Goal: Complete application form

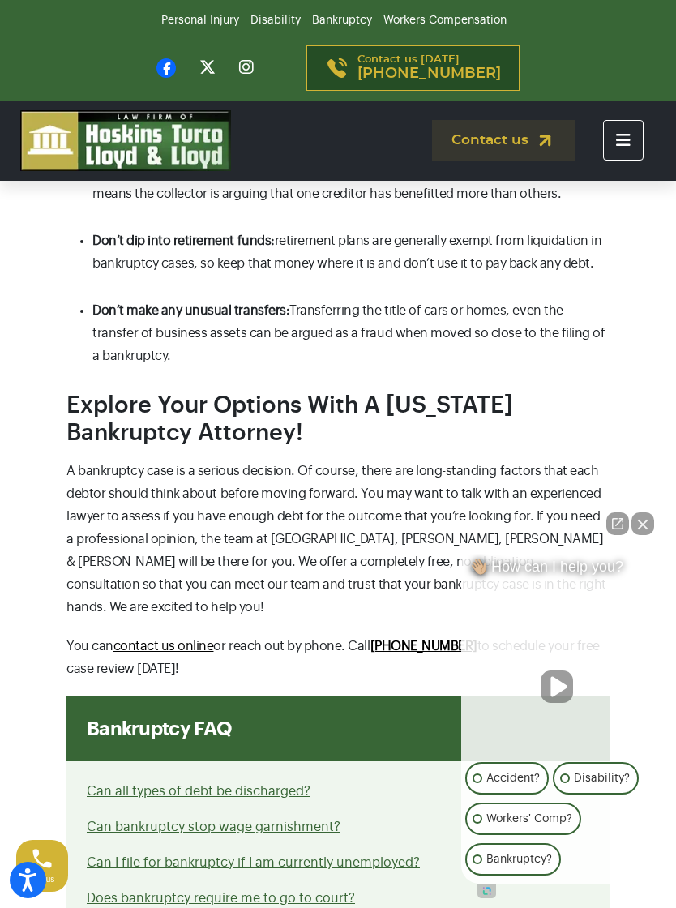
scroll to position [3054, 0]
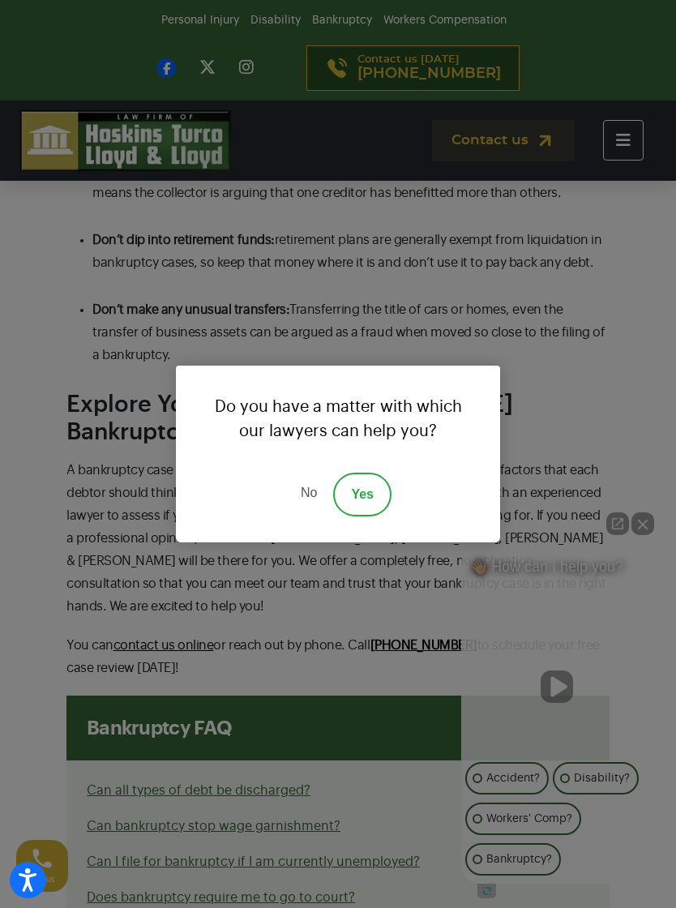
click at [311, 508] on link "No" at bounding box center [309, 495] width 49 height 44
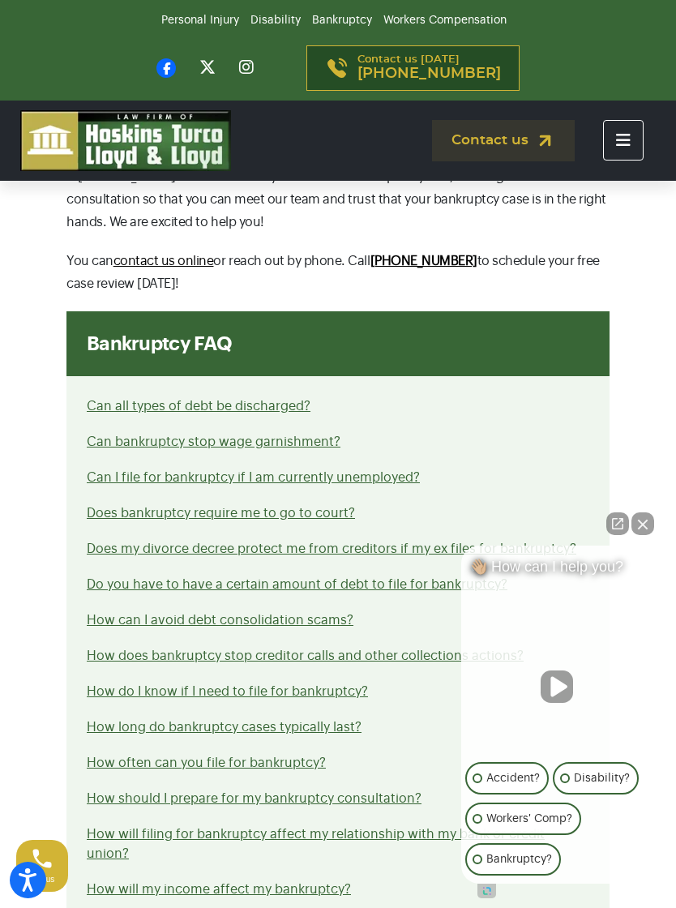
scroll to position [3441, 0]
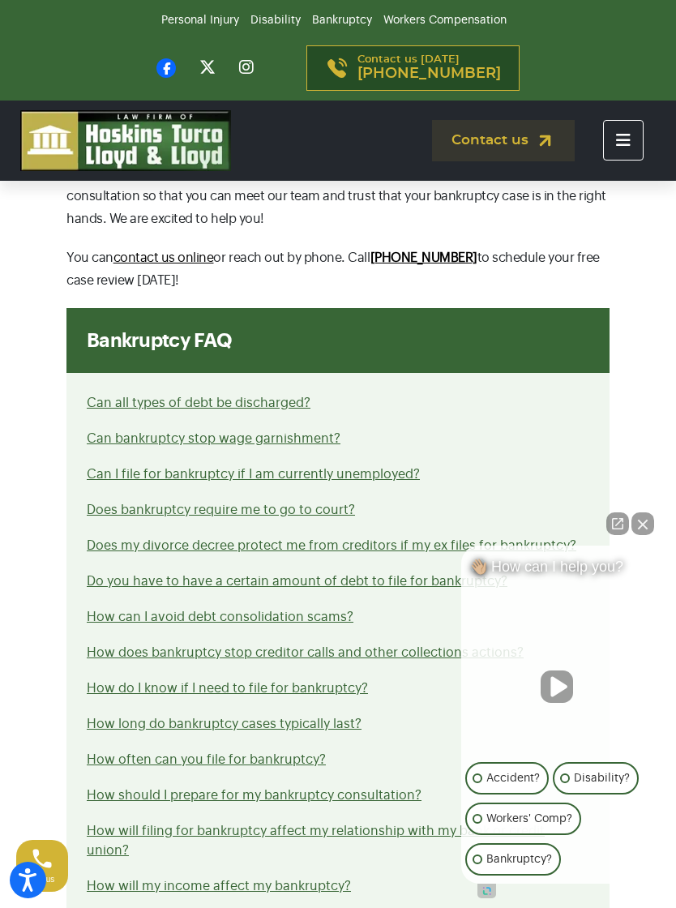
click at [396, 468] on link "Can I file for bankruptcy if I am currently unemployed?" at bounding box center [253, 474] width 333 height 13
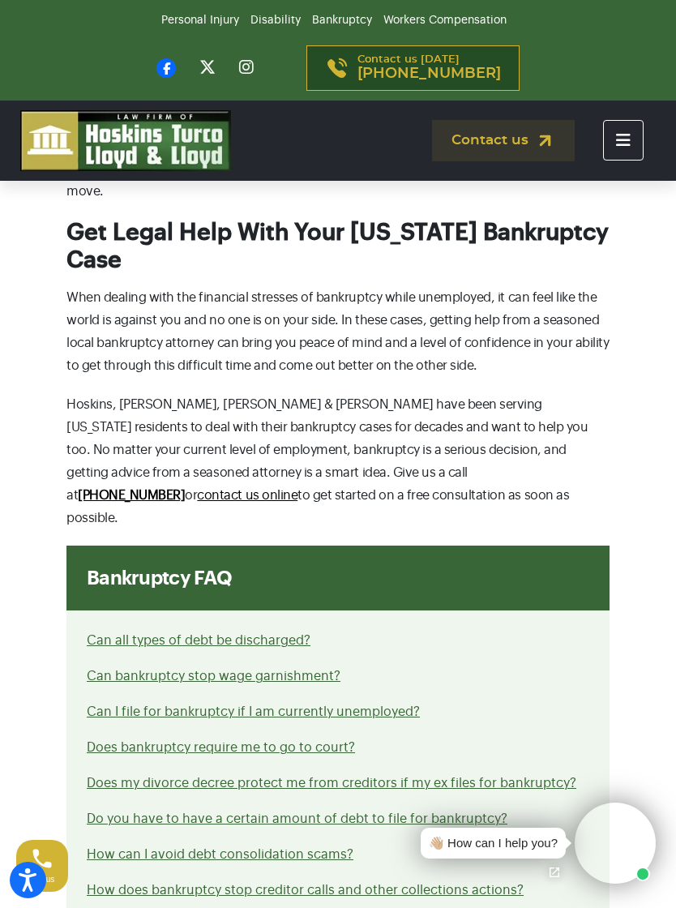
scroll to position [1976, 0]
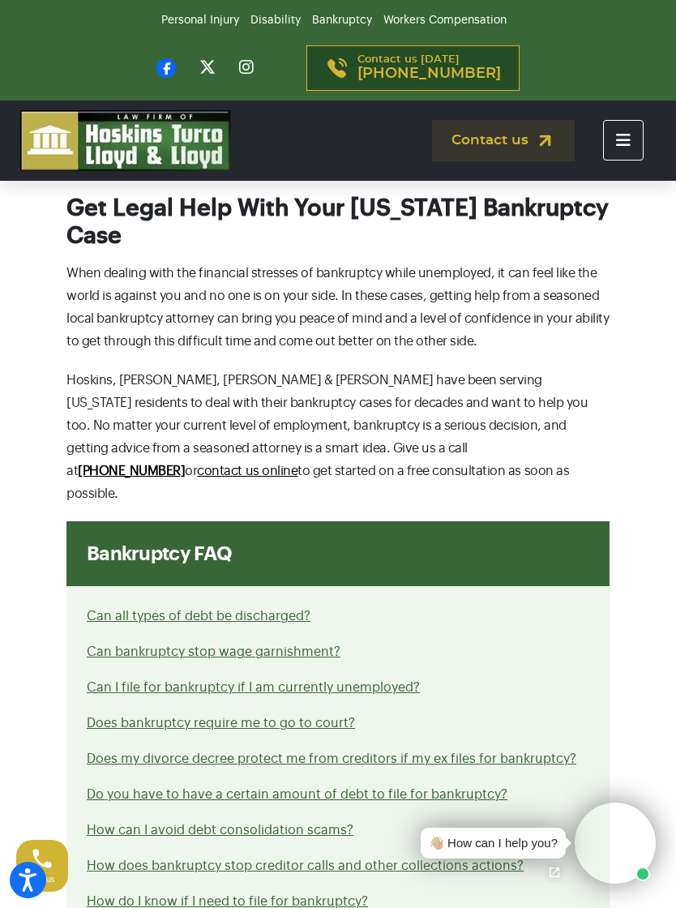
click at [284, 610] on link "Can all types of debt be discharged?" at bounding box center [199, 616] width 224 height 13
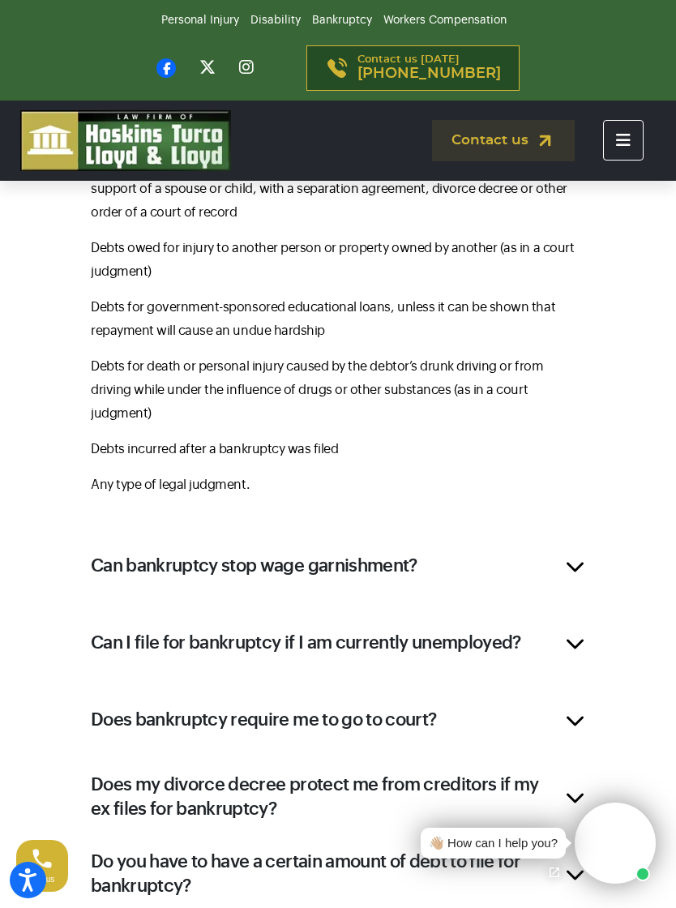
scroll to position [1385, 0]
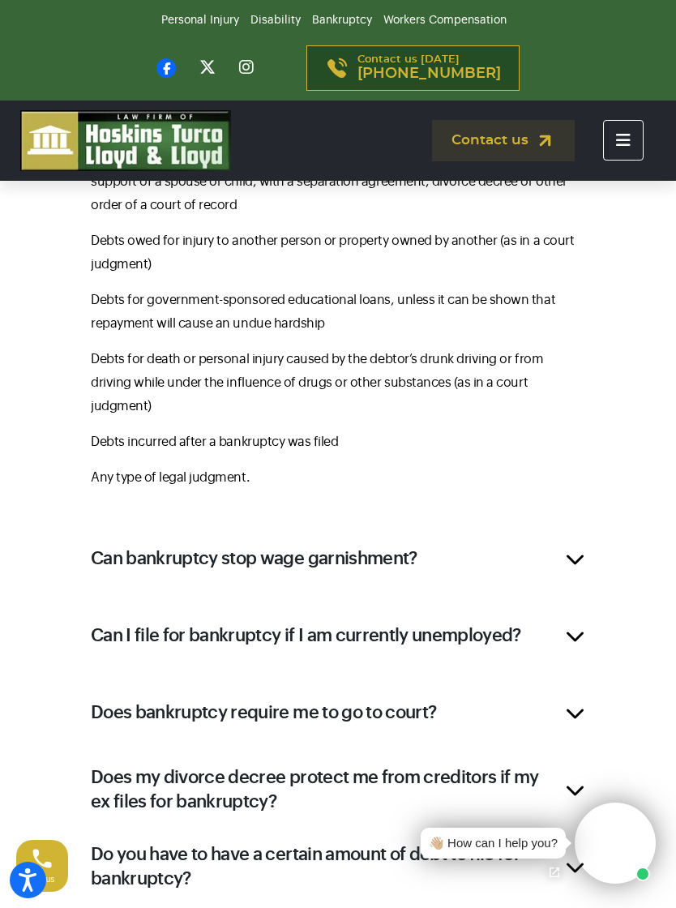
click at [403, 546] on h2 "Can bankruptcy stop wage garnishment?" at bounding box center [254, 558] width 327 height 24
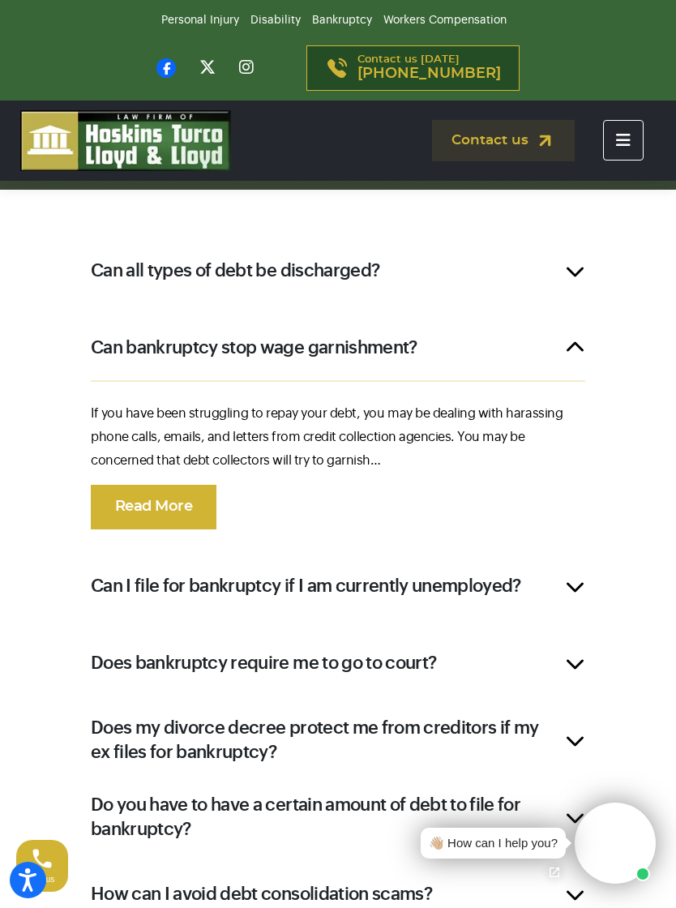
scroll to position [1025, 0]
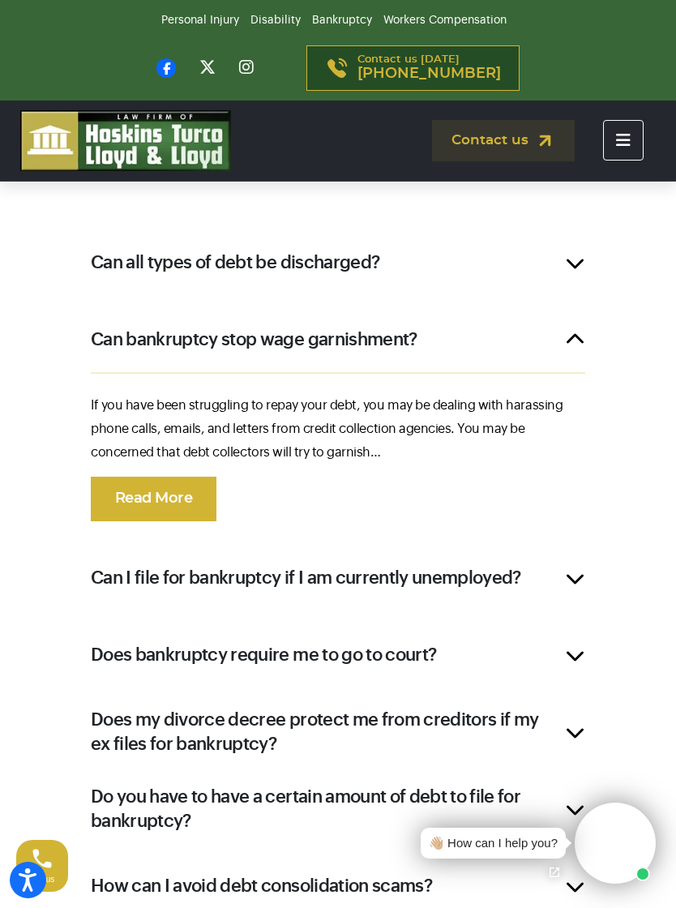
click at [192, 502] on link "Read More" at bounding box center [154, 499] width 126 height 45
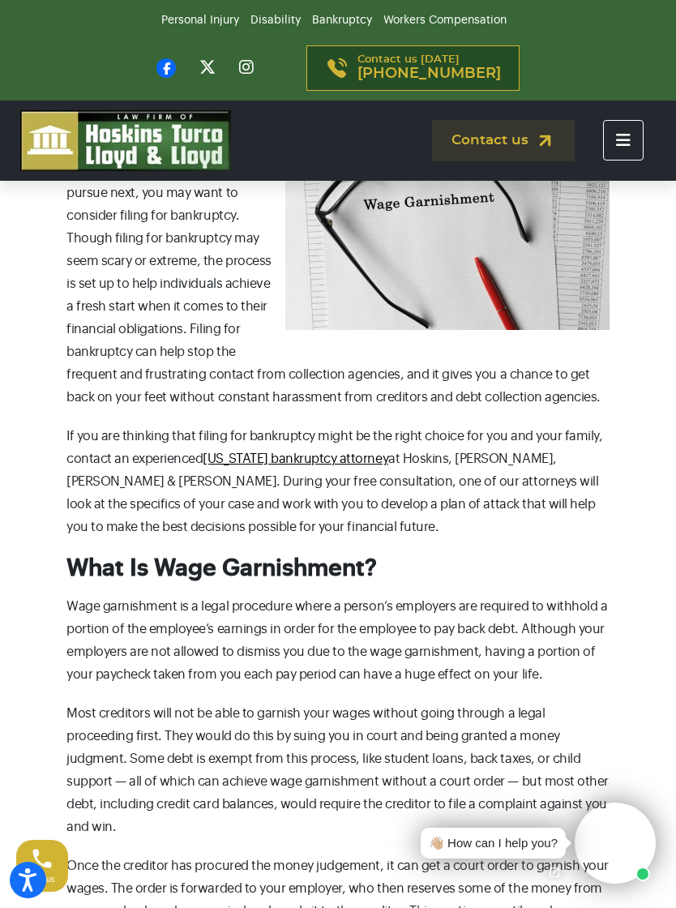
scroll to position [733, 0]
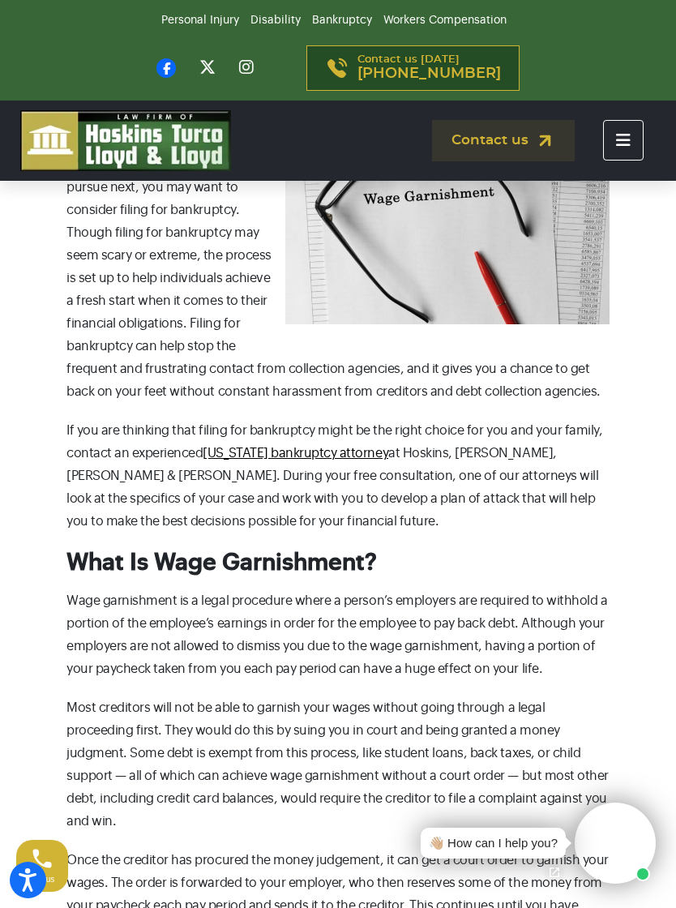
click at [300, 456] on link "[US_STATE] bankruptcy attorney" at bounding box center [296, 453] width 186 height 13
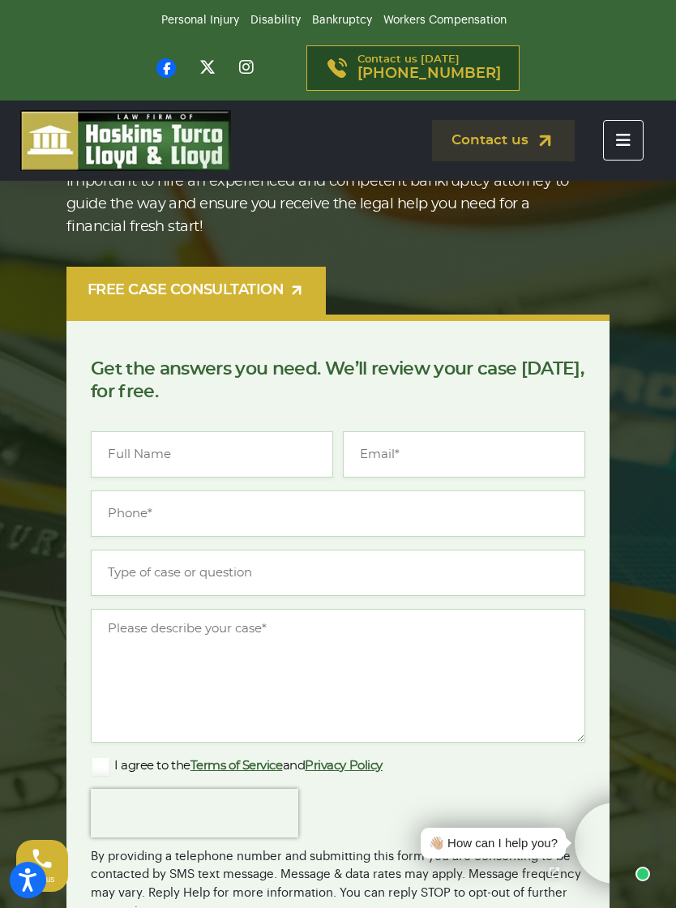
scroll to position [243, 0]
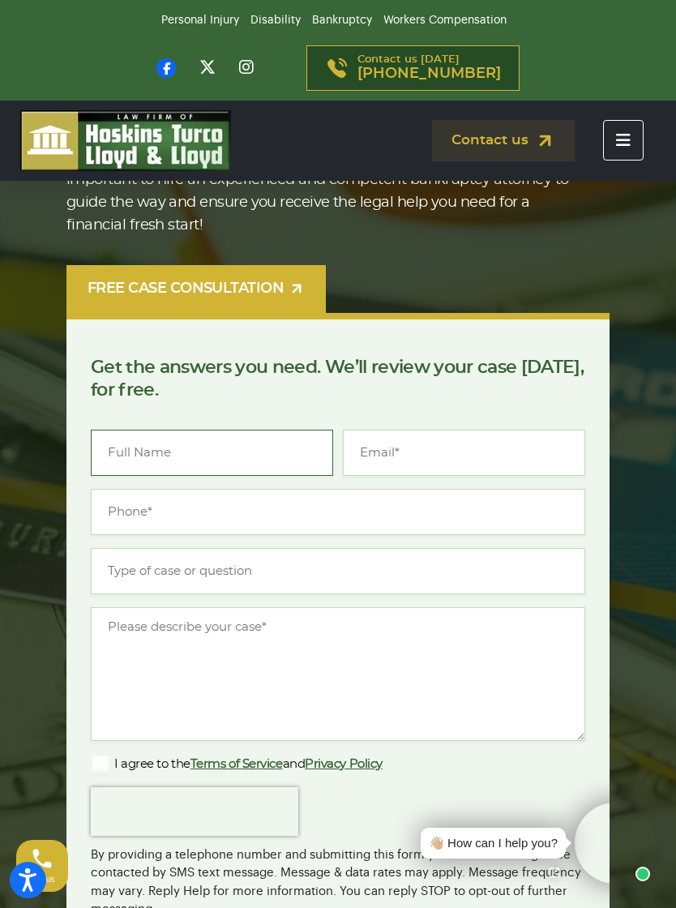
click at [175, 459] on input "Name *" at bounding box center [212, 453] width 242 height 46
type input "[PERSON_NAME]"
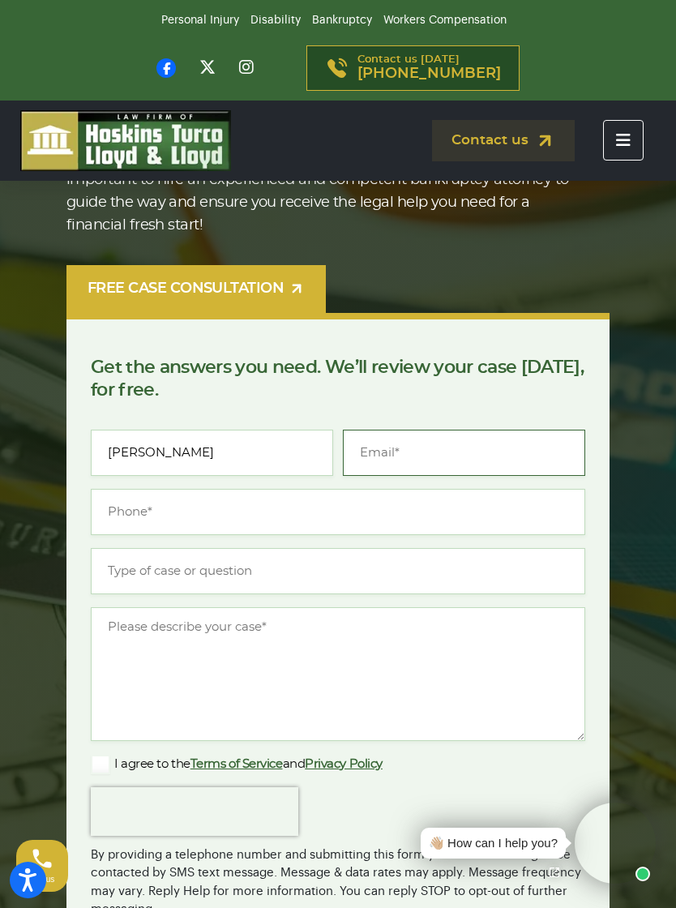
click at [408, 460] on input "Email *" at bounding box center [464, 453] width 242 height 46
type input "[EMAIL_ADDRESS][DOMAIN_NAME]"
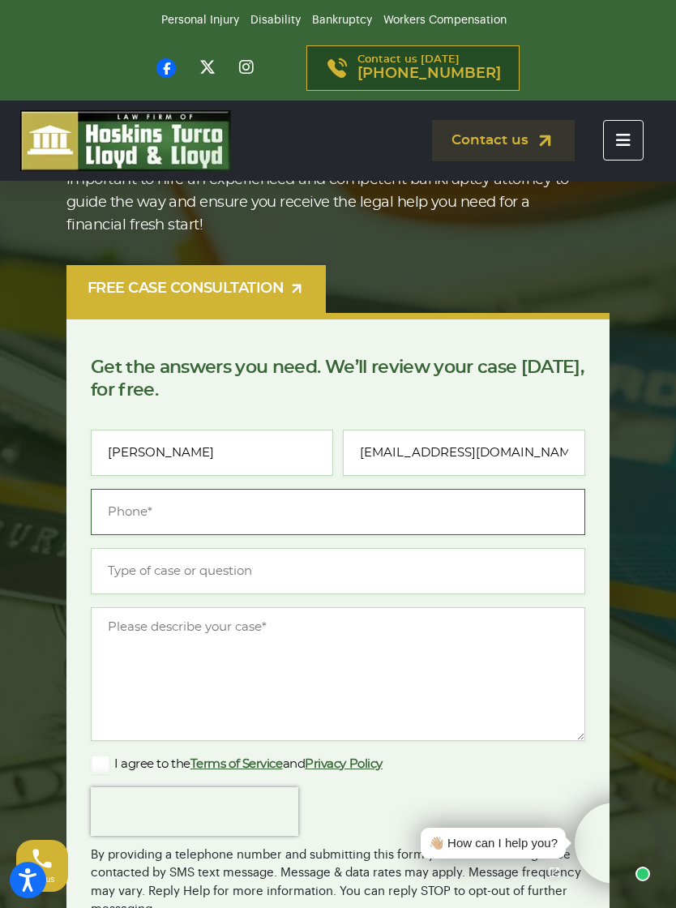
type input "(___) ___-____"
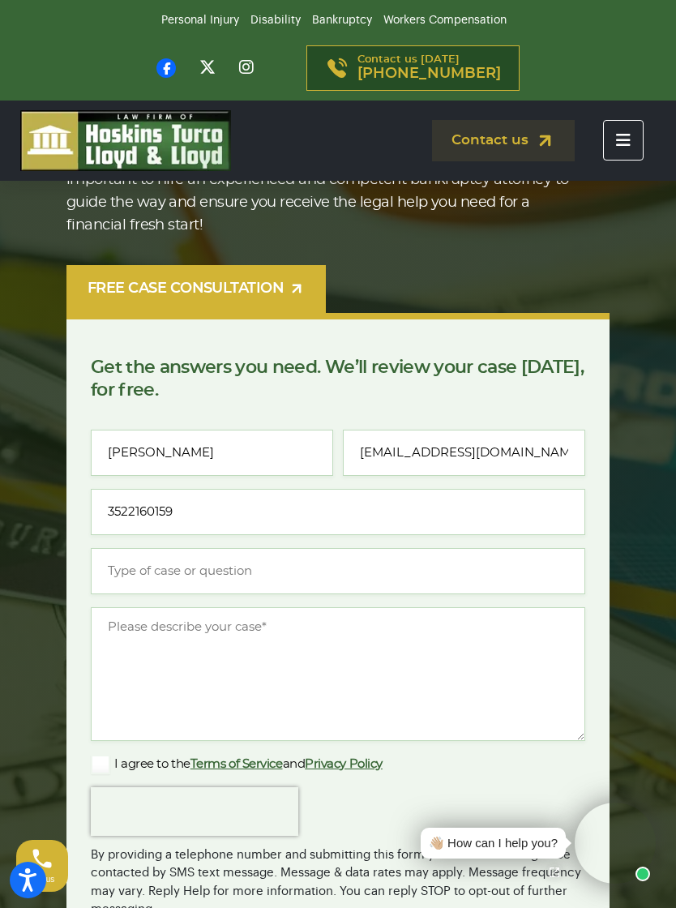
type input "[PHONE_NUMBER]"
click at [182, 567] on input "Type of case or question *" at bounding box center [338, 571] width 494 height 46
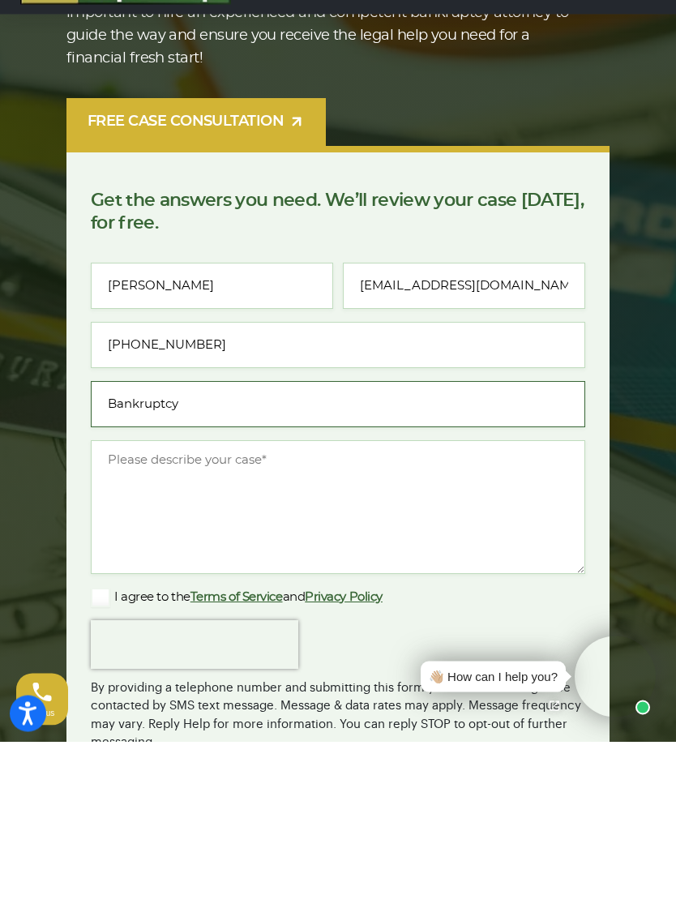
type input "Bankruptcy"
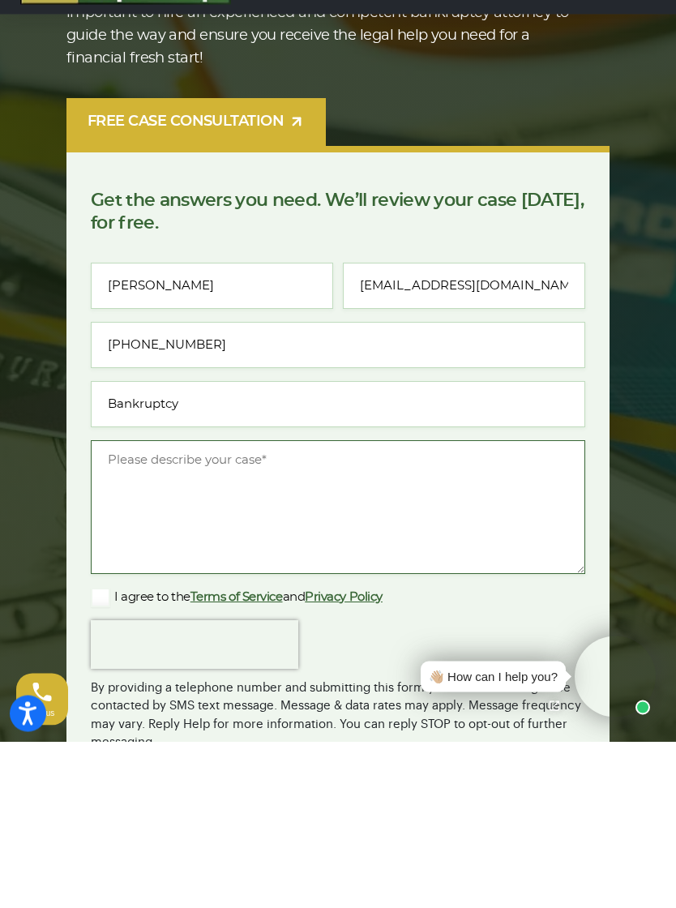
click at [160, 607] on textarea "Message *" at bounding box center [338, 674] width 494 height 134
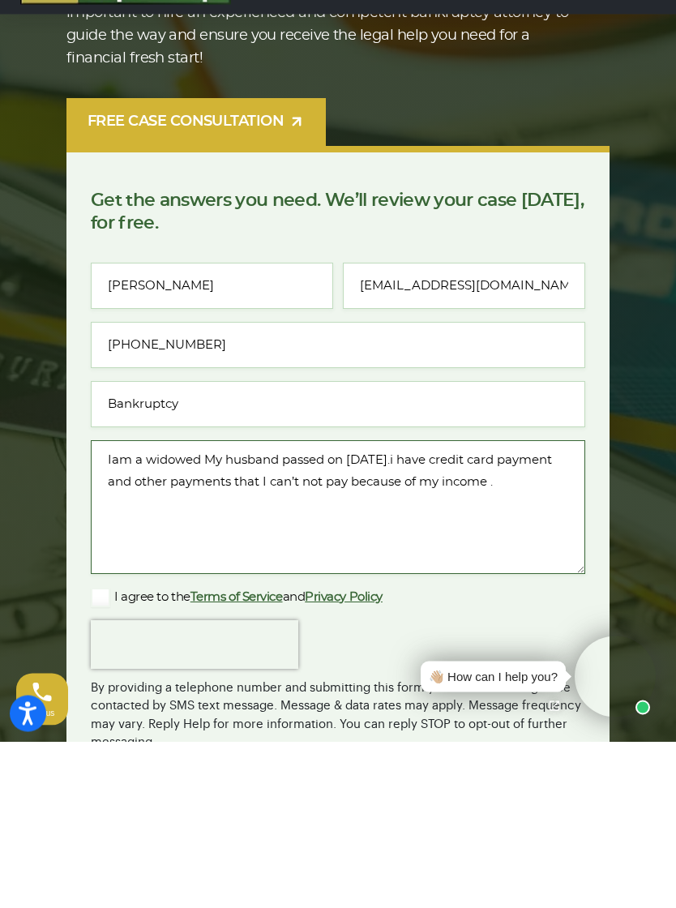
click at [569, 607] on textarea "Iam a widowed My husband passed on [DATE].i have credit card payment and other …" at bounding box center [338, 674] width 494 height 134
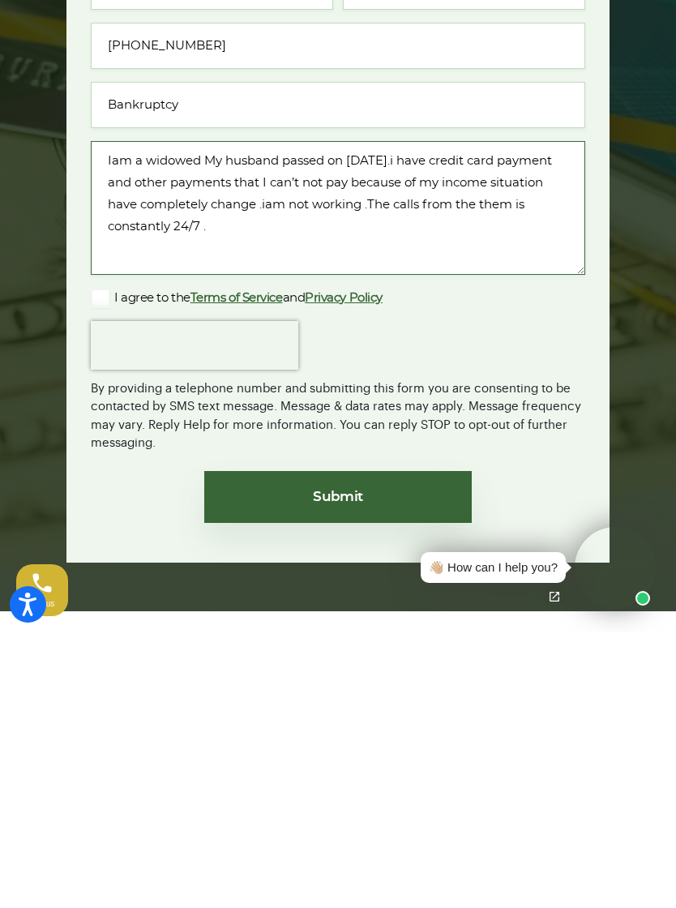
scroll to position [438, 0]
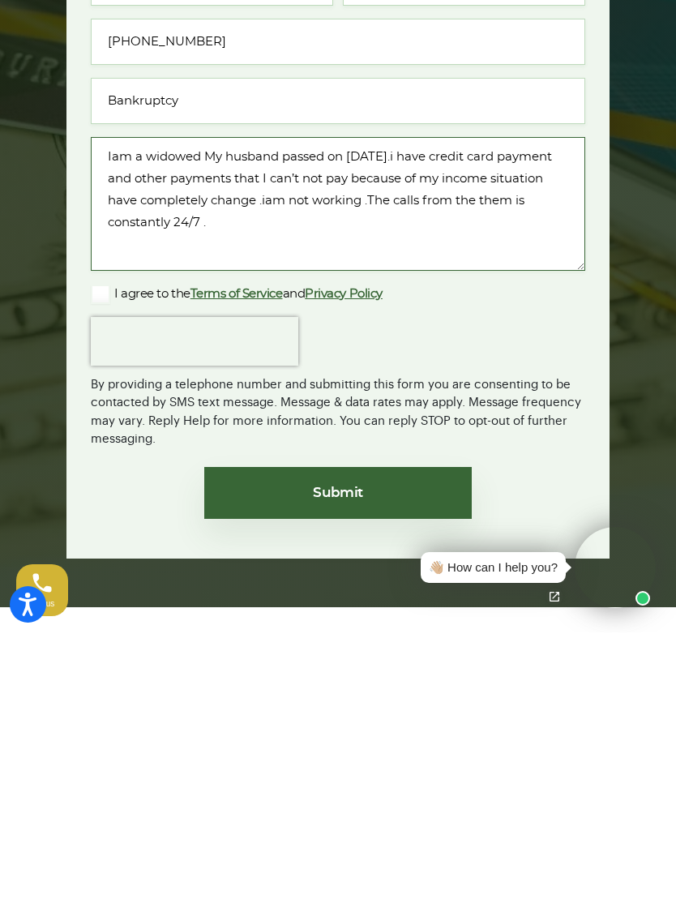
type textarea "Iam a widowed My husband passed on [DATE].i have credit card payment and other …"
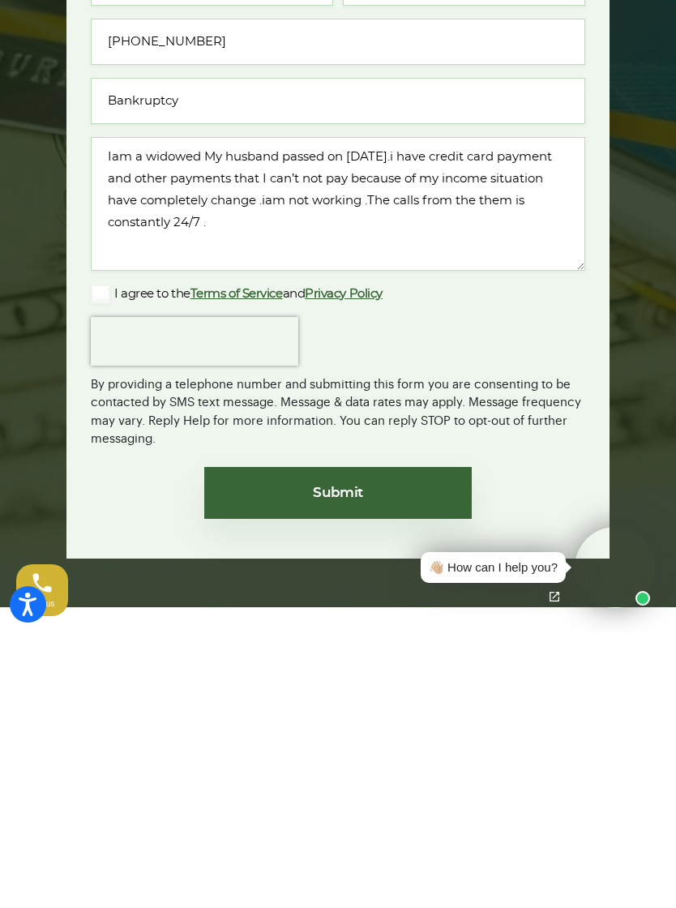
click at [101, 560] on label "I agree to the Terms of Service and Privacy Policy" at bounding box center [237, 569] width 292 height 19
click at [0, 0] on input "I agree to the Terms of Service and Privacy Policy" at bounding box center [0, 0] width 0 height 0
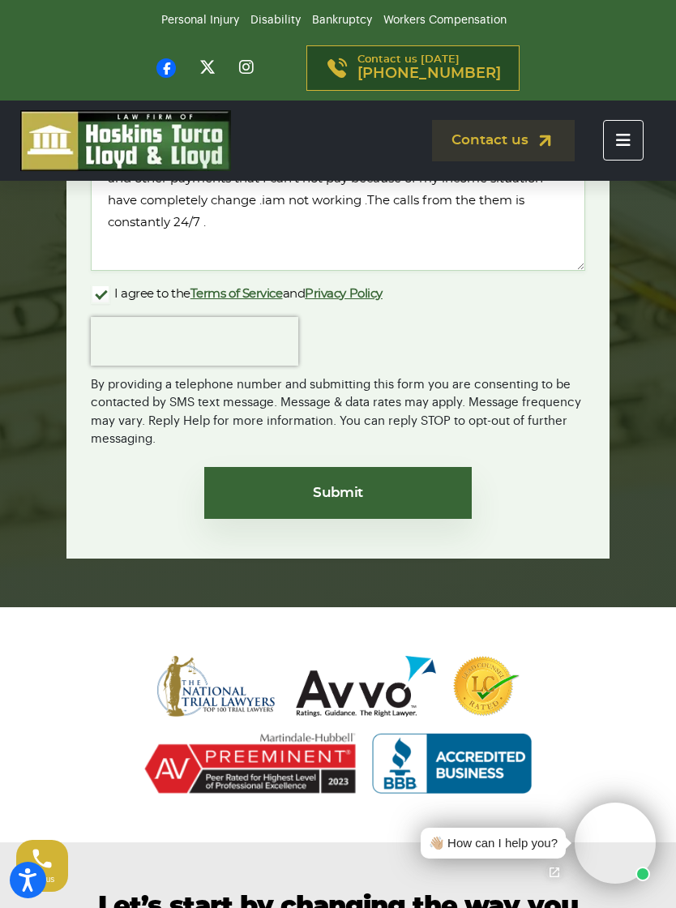
click at [448, 492] on input "Submit" at bounding box center [338, 493] width 268 height 52
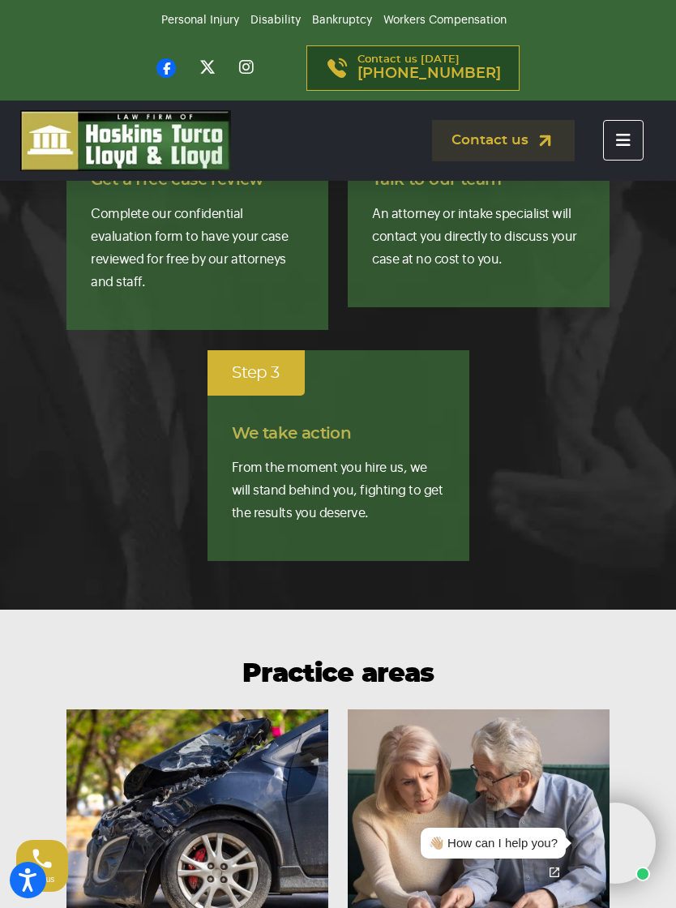
scroll to position [827, 0]
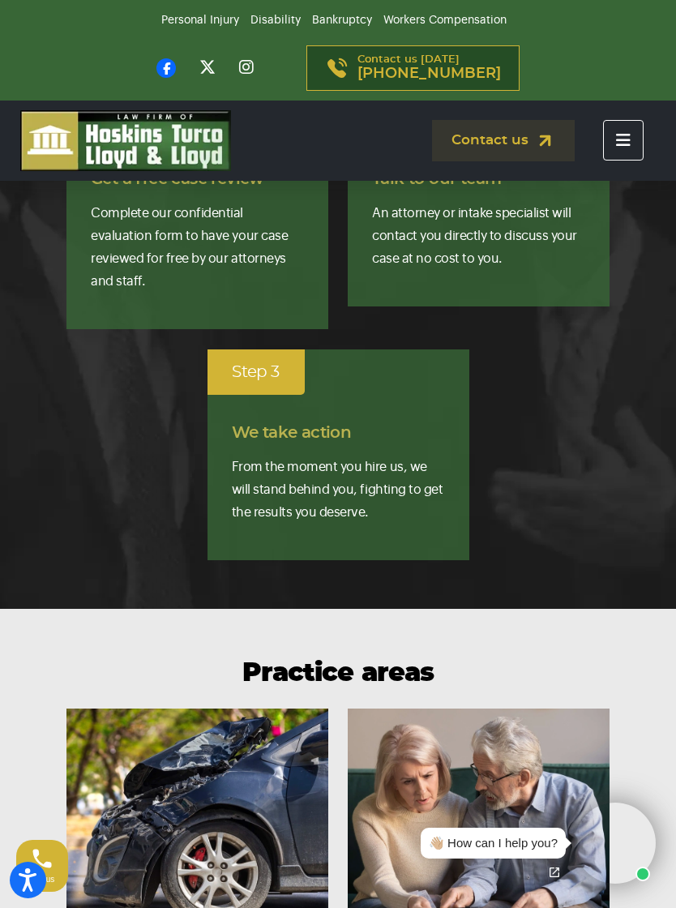
click at [610, 862] on video at bounding box center [615, 843] width 81 height 81
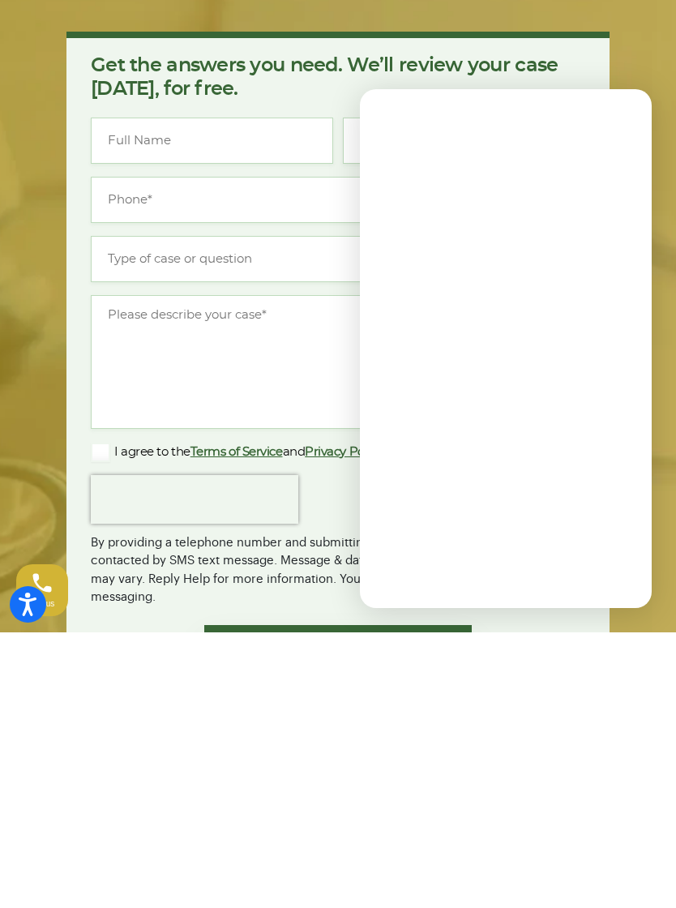
scroll to position [3699, 0]
